Goal: Contribute content

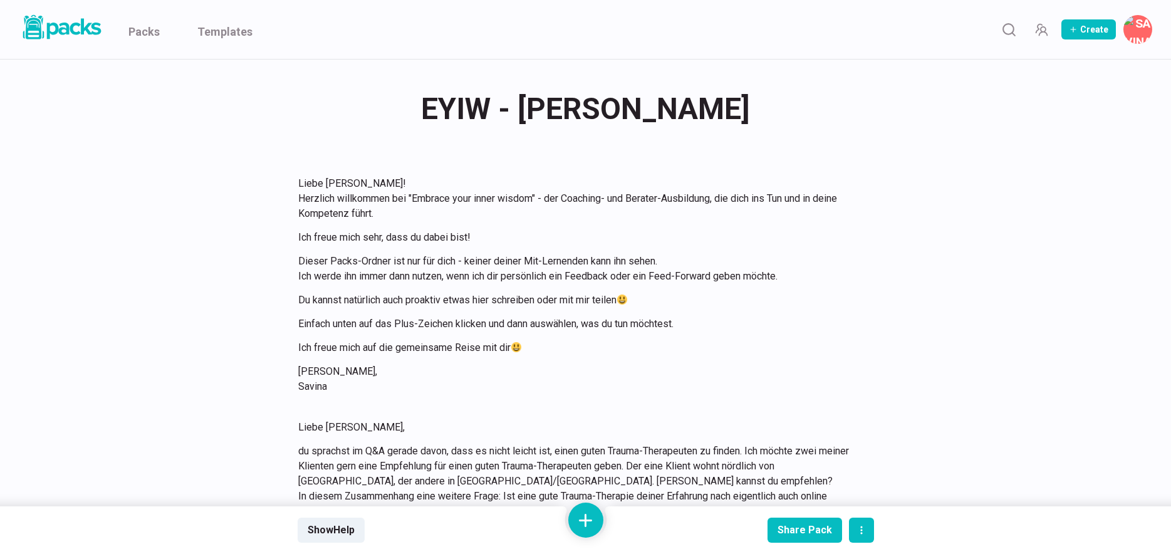
scroll to position [2858, 0]
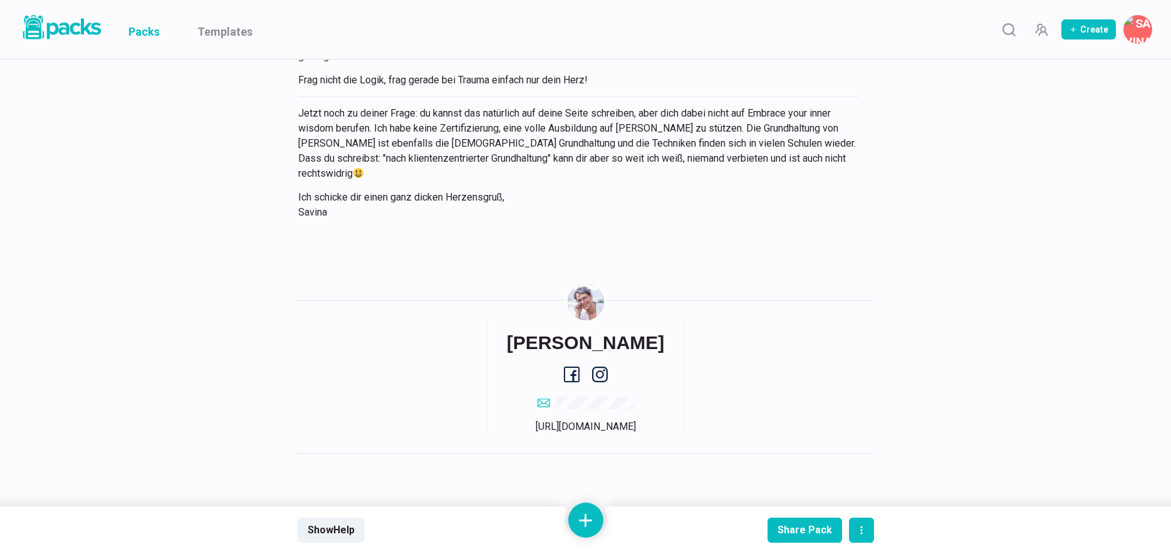
click at [149, 30] on link "Packs" at bounding box center [143, 29] width 31 height 59
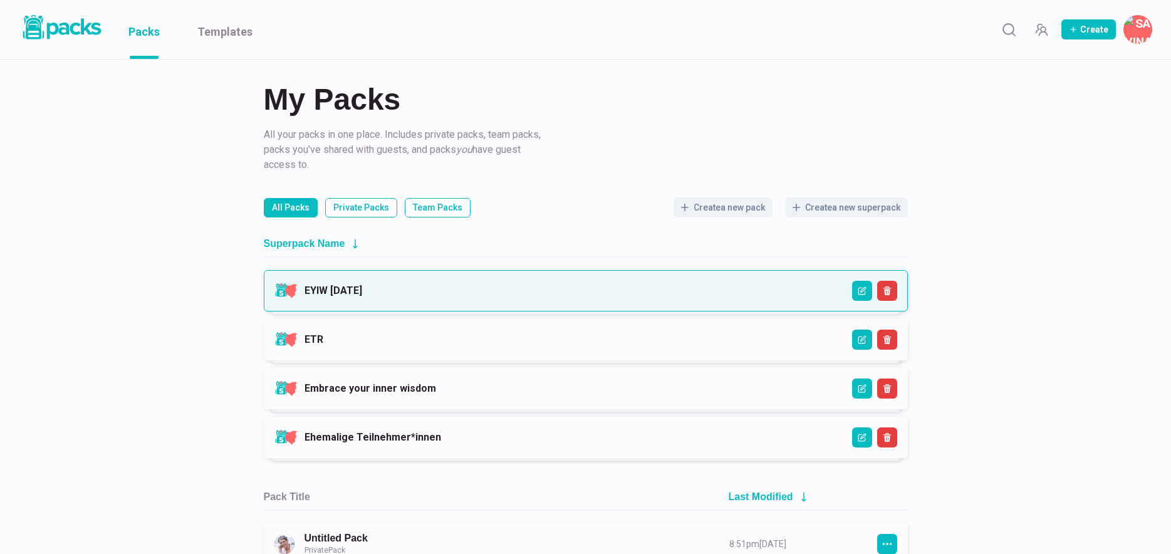
click at [362, 286] on link "EYIW [DATE]" at bounding box center [333, 290] width 58 height 12
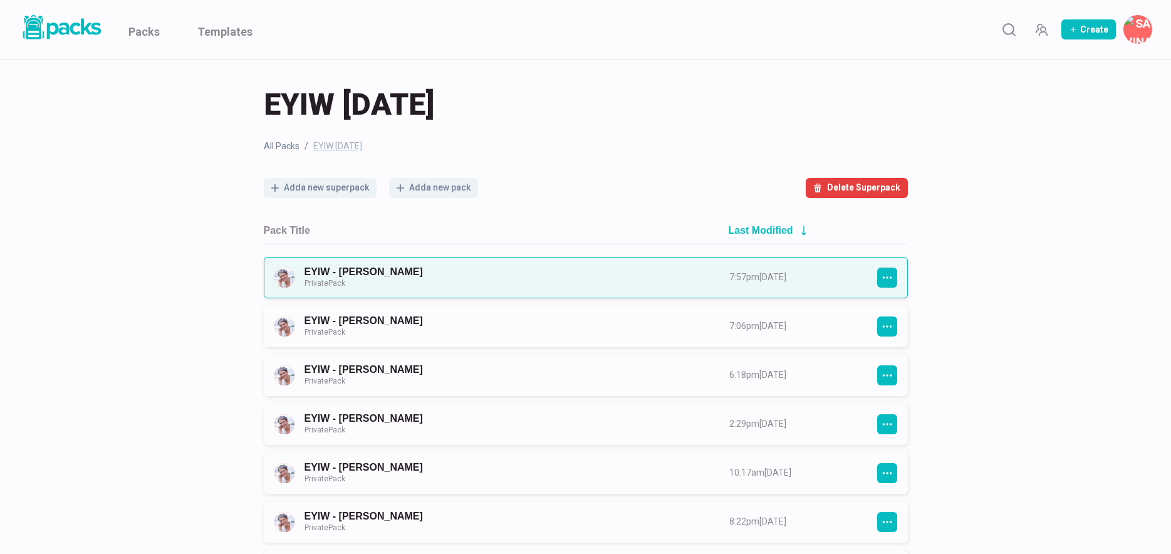
click at [472, 276] on link "EYIW - [PERSON_NAME] Private Pack" at bounding box center [505, 277] width 402 height 23
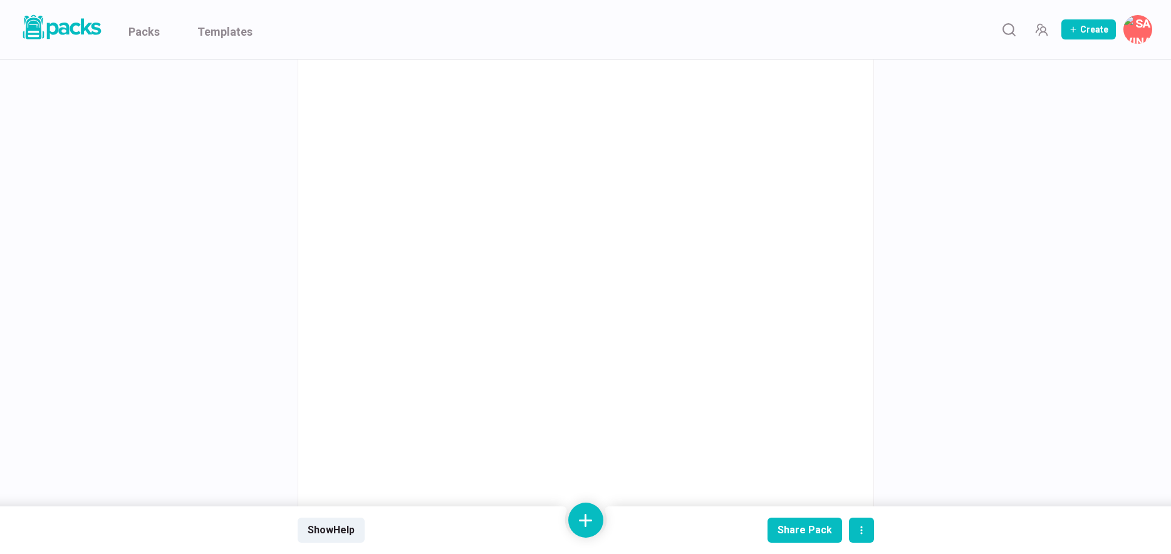
scroll to position [2192, 0]
click at [145, 28] on link "Packs" at bounding box center [143, 29] width 31 height 59
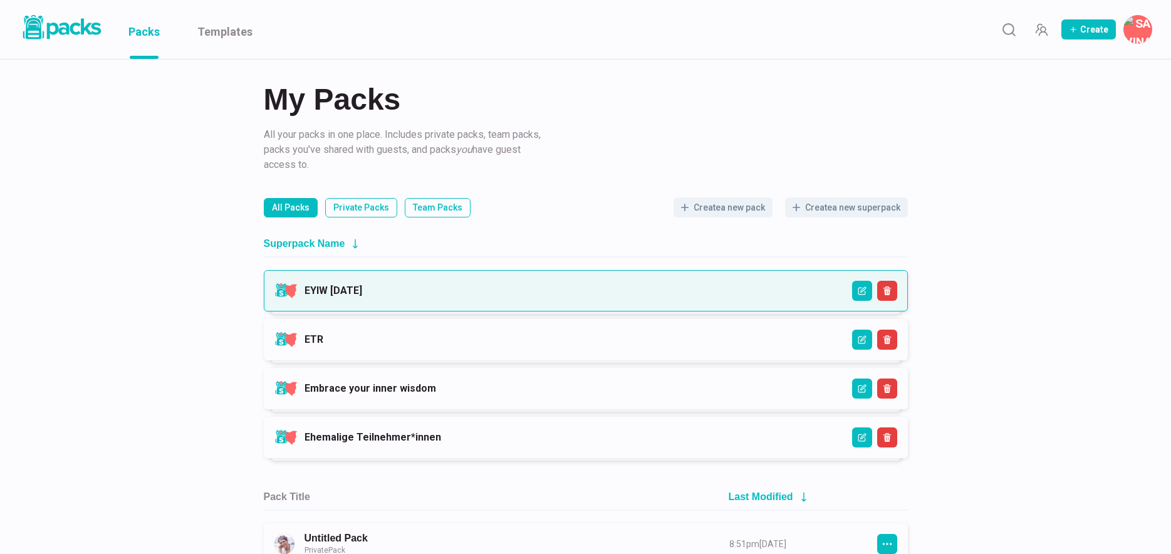
click at [362, 284] on link "EYIW [DATE]" at bounding box center [333, 290] width 58 height 12
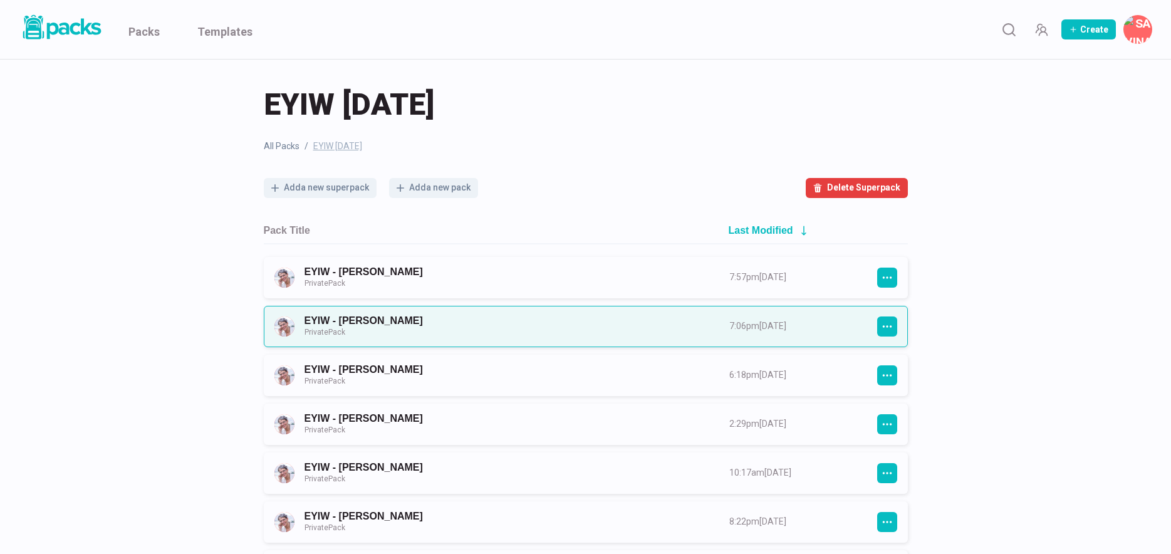
click at [493, 326] on link "EYIW - [PERSON_NAME] Private Pack" at bounding box center [505, 325] width 402 height 23
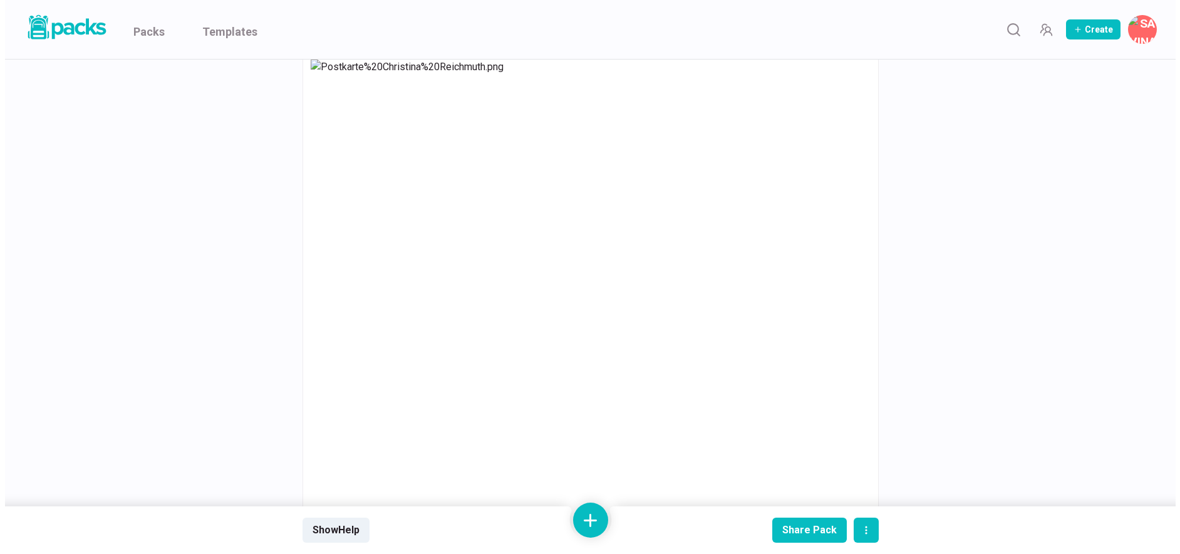
scroll to position [2881, 0]
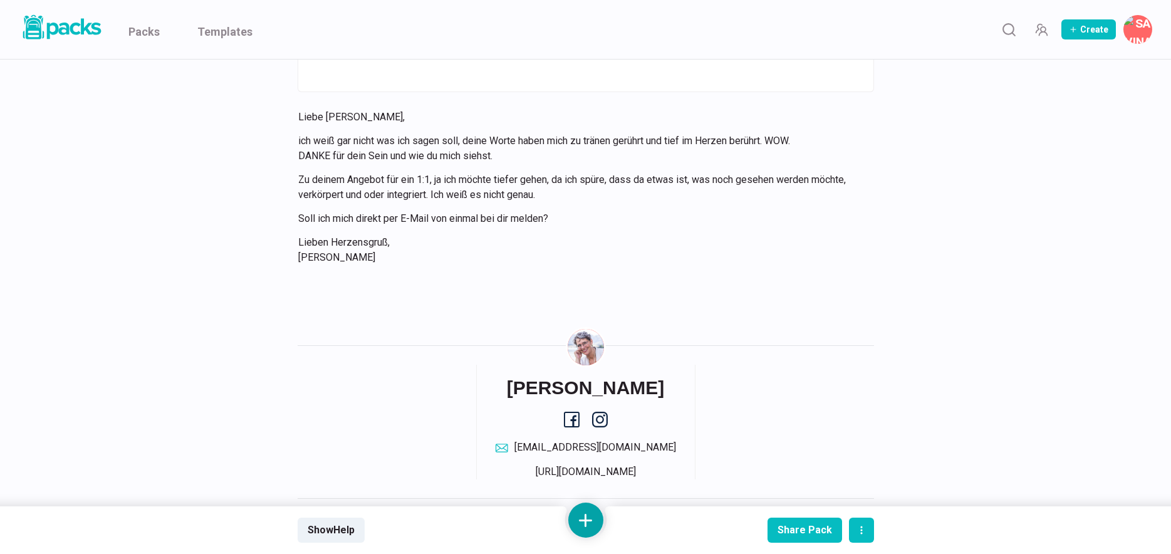
click at [584, 517] on button at bounding box center [585, 519] width 35 height 35
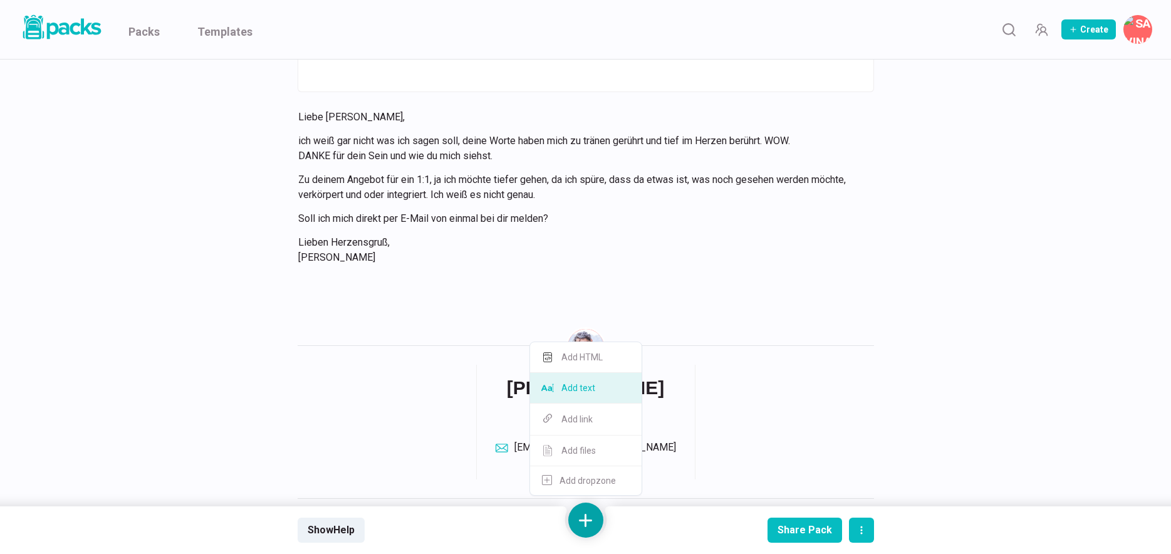
click at [606, 395] on button "Add text" at bounding box center [585, 388] width 111 height 31
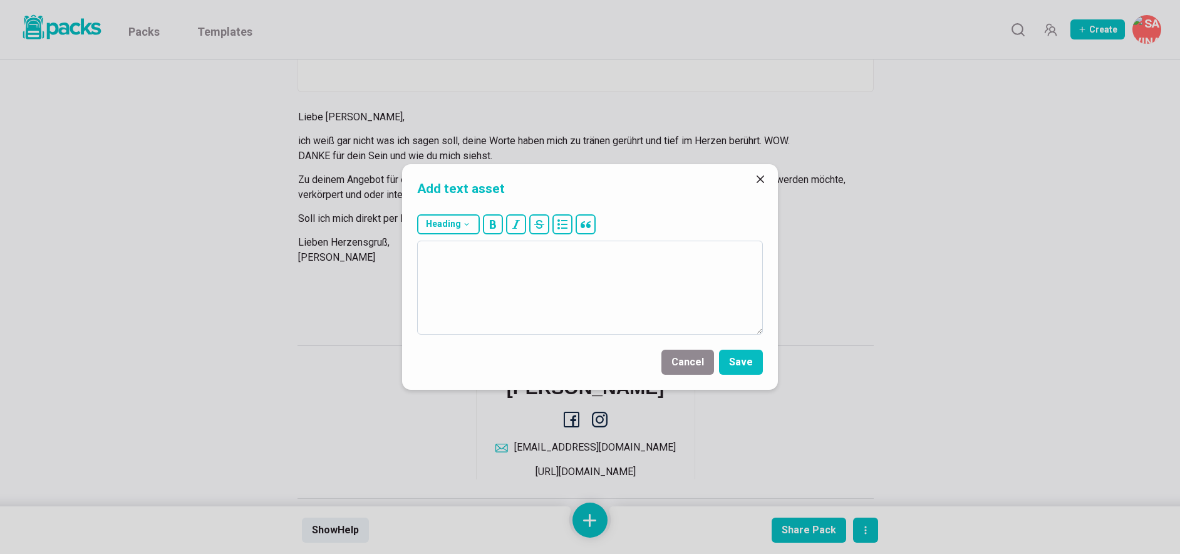
click at [619, 312] on textarea at bounding box center [590, 288] width 346 height 94
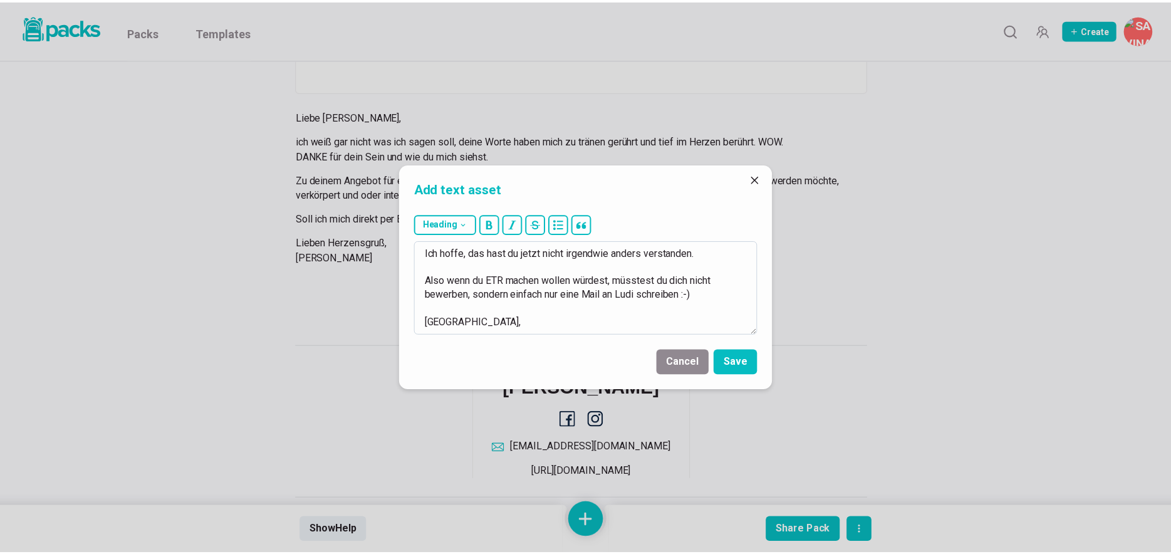
scroll to position [160, 0]
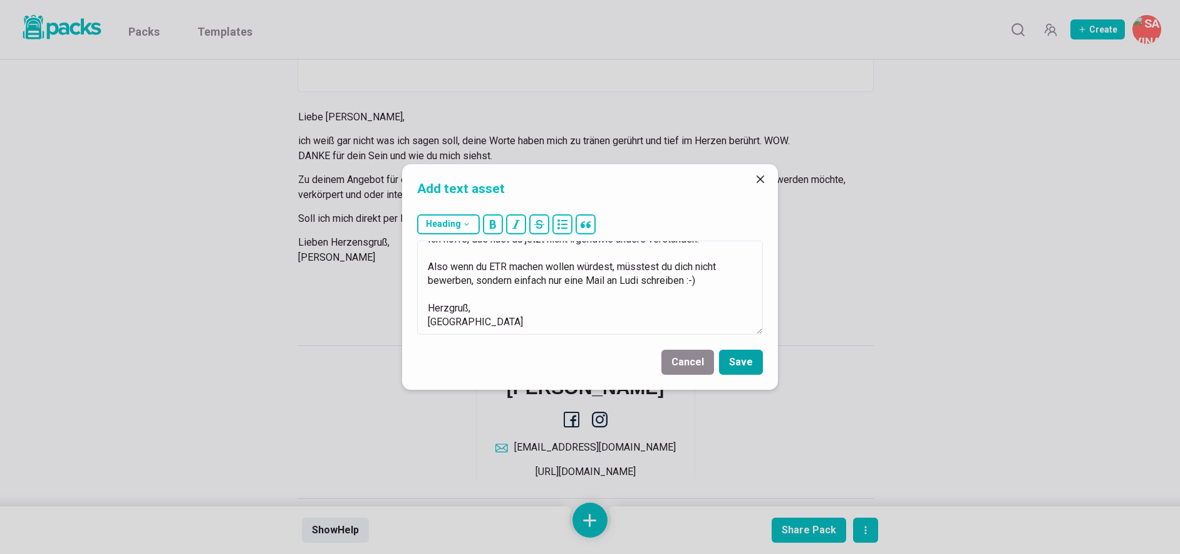
type textarea "Liebe [PERSON_NAME], mit "tiefer ins 1:1" meinte ich nicht, dass ich 1:1 anbiet…"
click at [742, 370] on button "Save" at bounding box center [741, 362] width 44 height 25
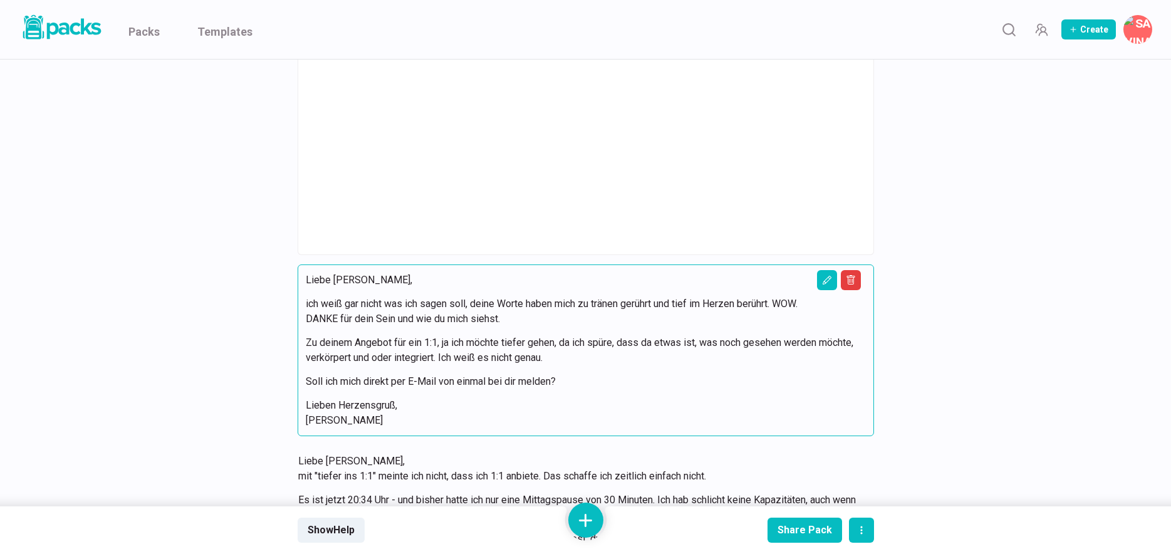
scroll to position [3156, 0]
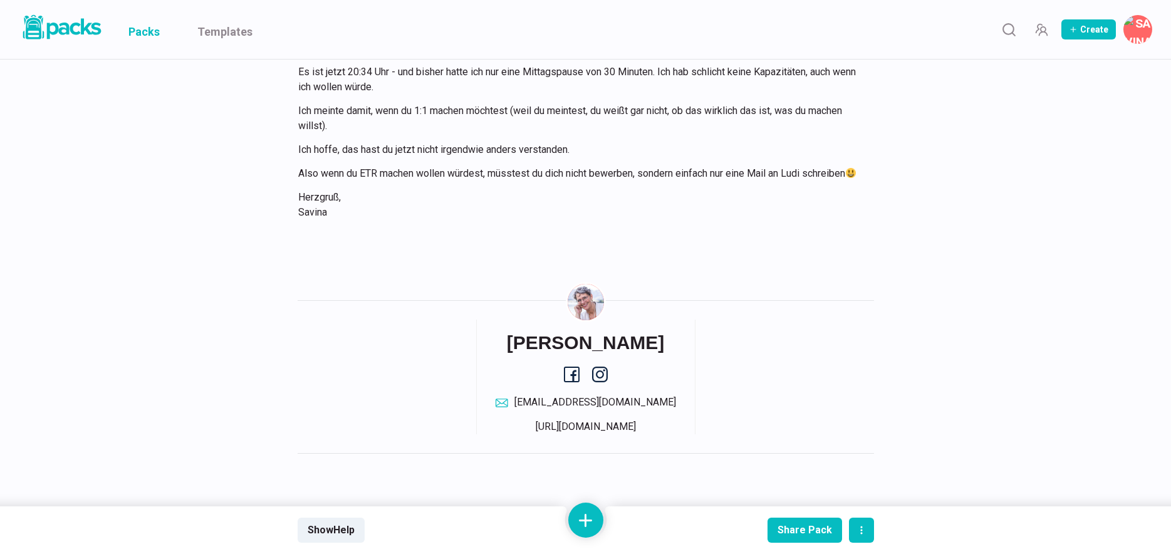
click at [158, 35] on link "Packs" at bounding box center [143, 29] width 31 height 59
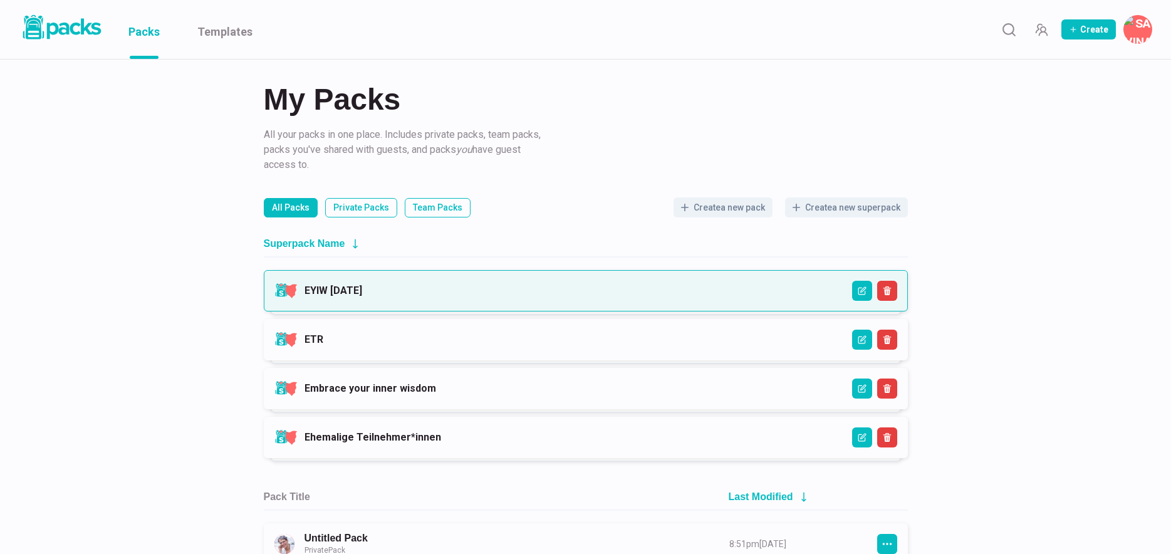
click at [362, 289] on link "EYIW [DATE]" at bounding box center [333, 290] width 58 height 12
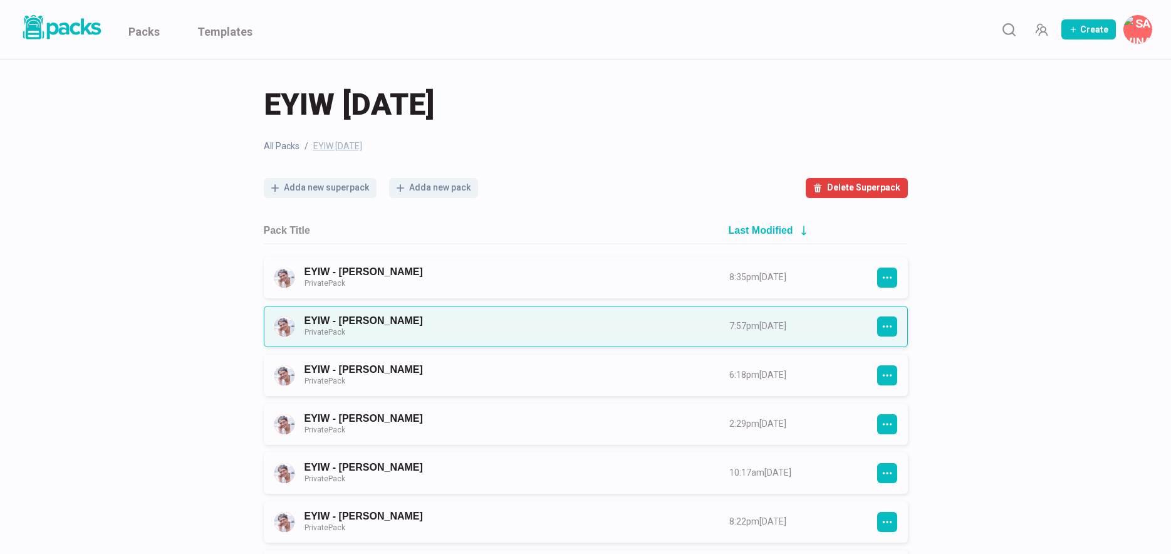
click at [505, 328] on link "EYIW - [PERSON_NAME] Private Pack" at bounding box center [505, 325] width 402 height 23
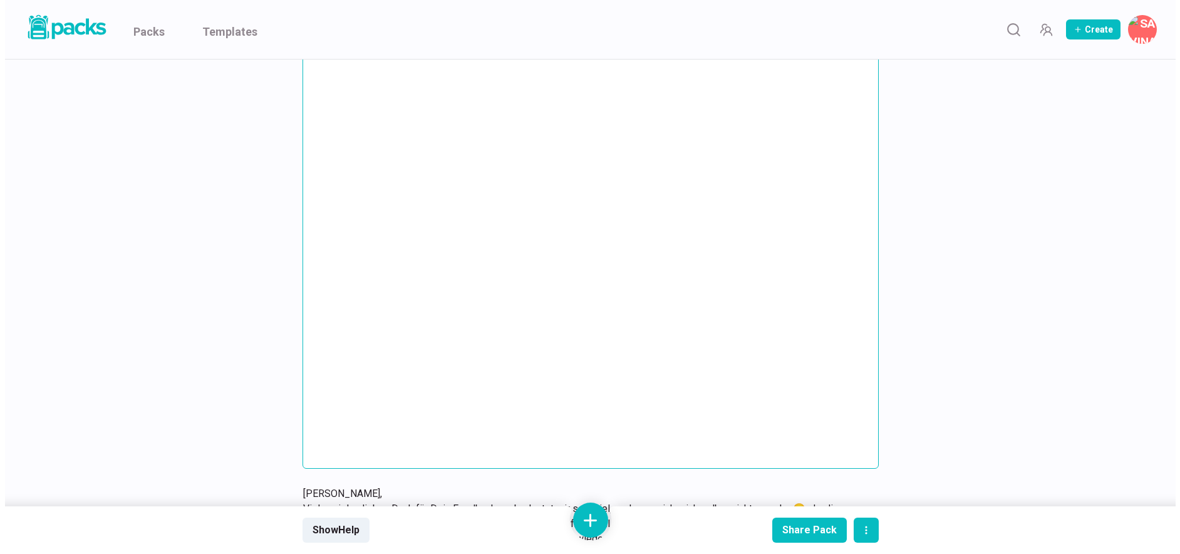
scroll to position [2635, 0]
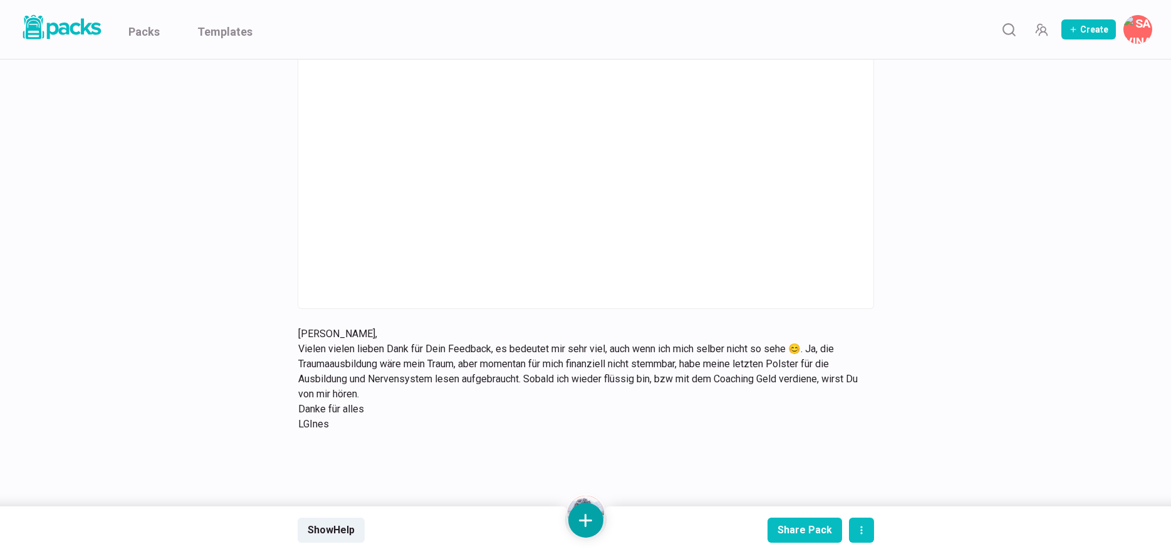
click at [589, 517] on button at bounding box center [585, 519] width 35 height 35
click at [599, 398] on button "Add text" at bounding box center [585, 388] width 111 height 31
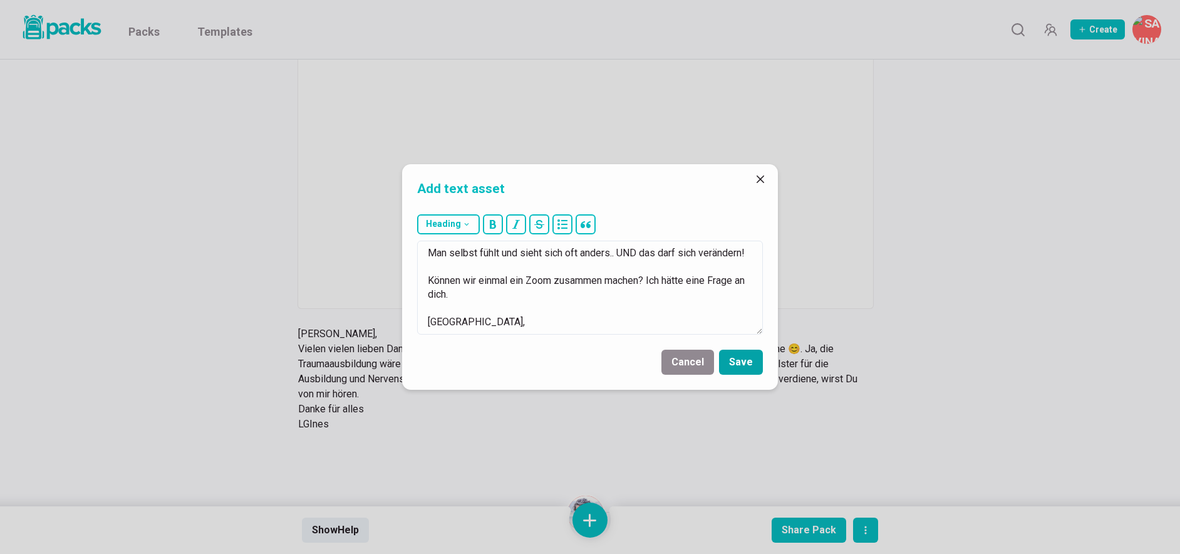
scroll to position [105, 0]
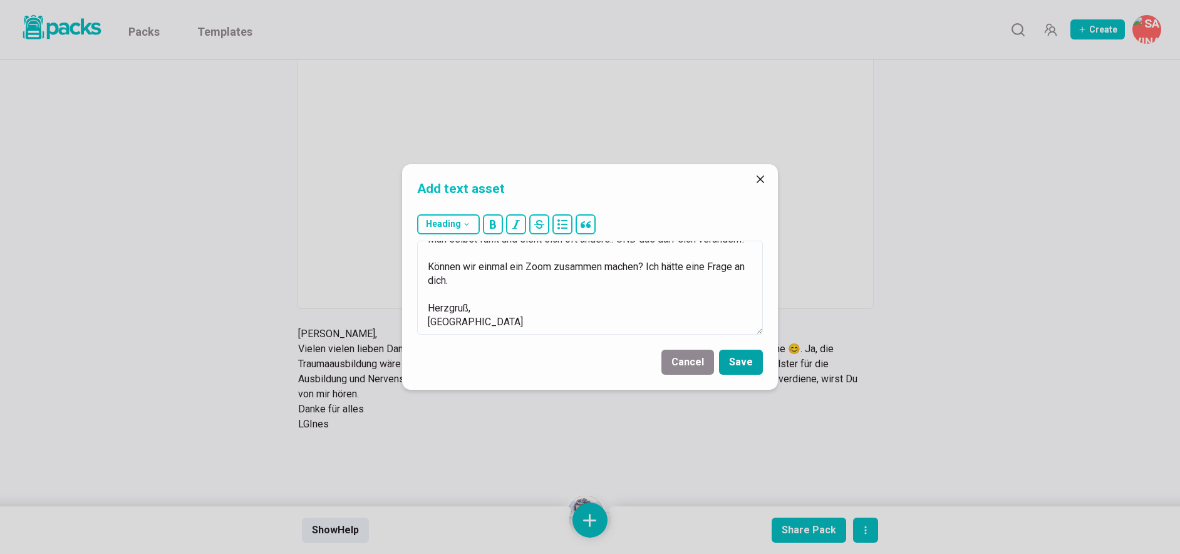
type textarea "Kannst du dir vorstellen, deinem Satz ein "noch" hinzuzufügen? Auch wenn ich mi…"
click at [733, 359] on button "Save" at bounding box center [741, 362] width 44 height 25
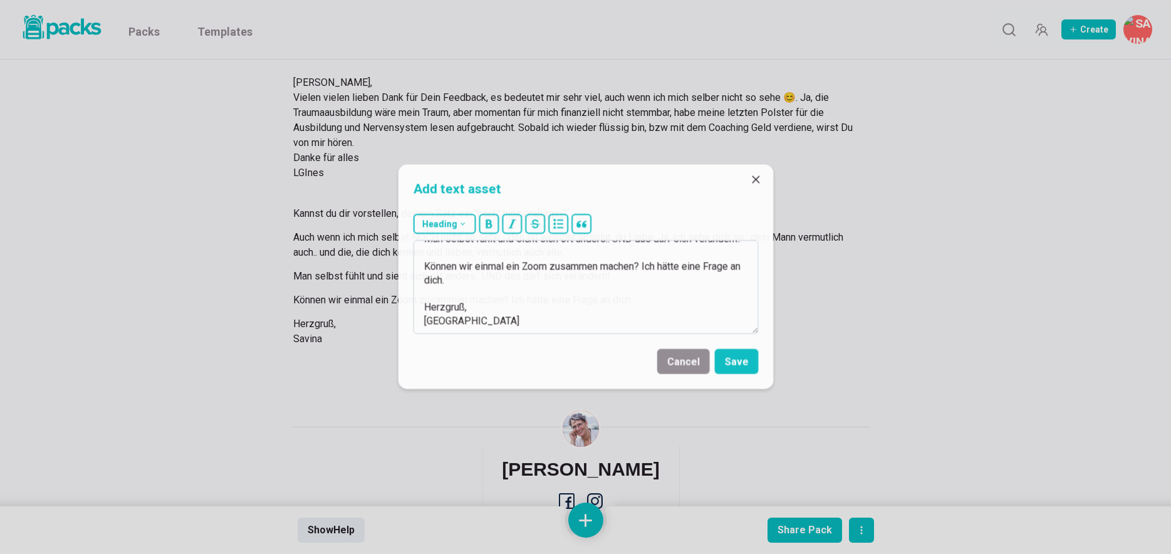
scroll to position [2918, 0]
